Goal: Participate in discussion: Engage in conversation with other users on a specific topic

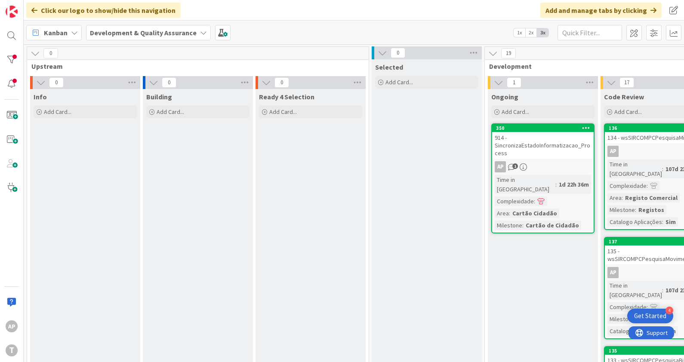
click at [549, 154] on div "914 - SincronizaEstadoInformatizacao_Process" at bounding box center [543, 145] width 102 height 27
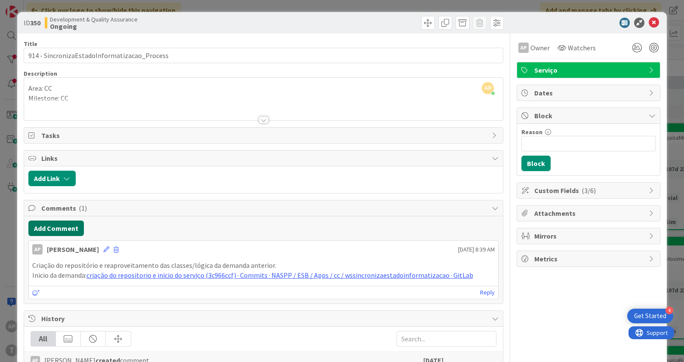
click at [54, 223] on button "Add Comment" at bounding box center [56, 228] width 56 height 15
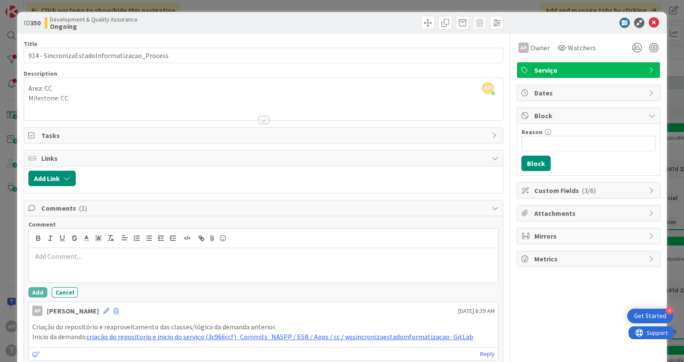
click at [74, 250] on div at bounding box center [264, 265] width 470 height 34
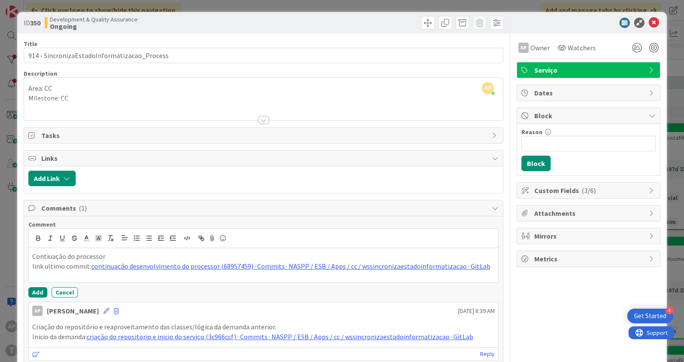
click at [48, 254] on p "Contiuação do processor" at bounding box center [263, 257] width 463 height 10
click at [43, 291] on button "Add" at bounding box center [37, 293] width 19 height 10
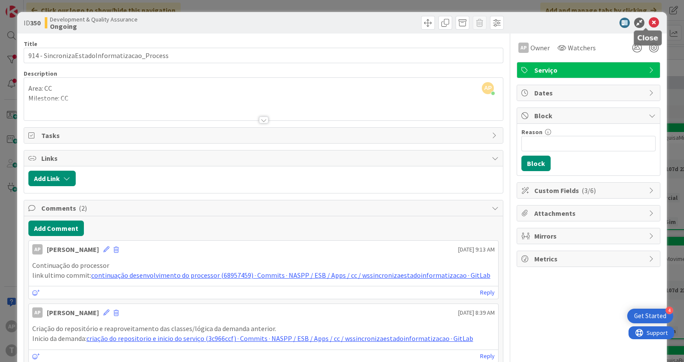
click at [649, 19] on icon at bounding box center [654, 23] width 10 height 10
